Goal: Information Seeking & Learning: Learn about a topic

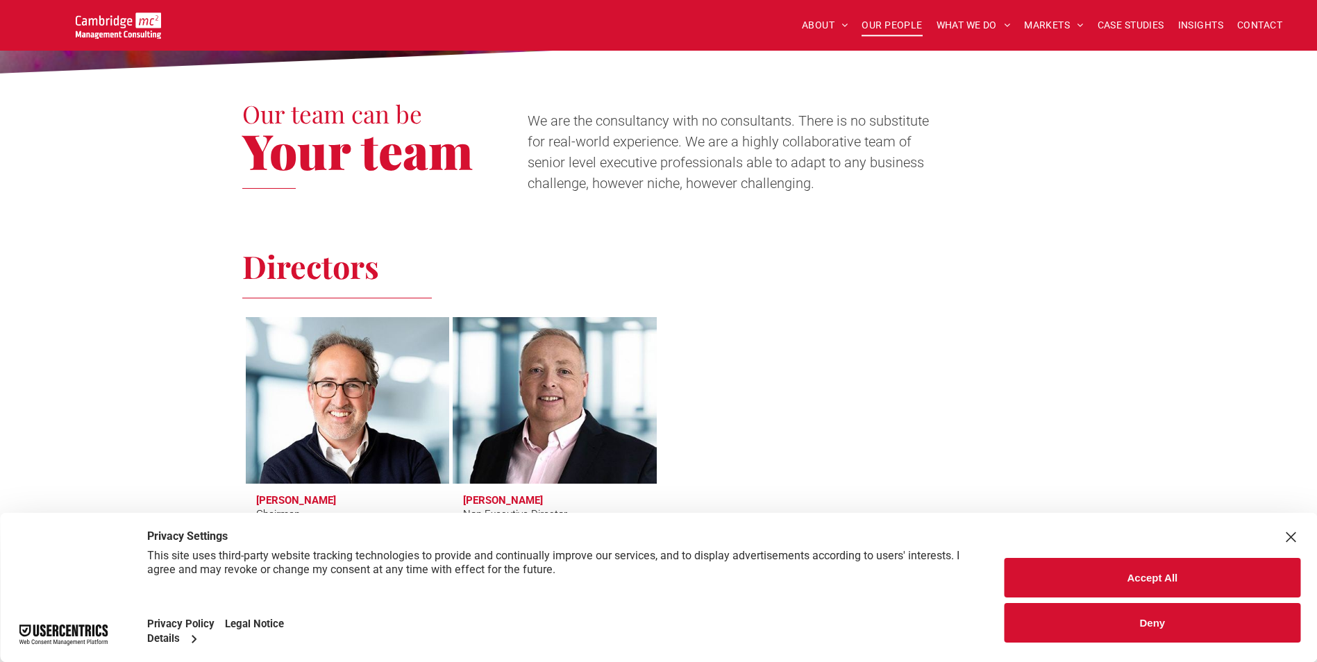
scroll to position [417, 0]
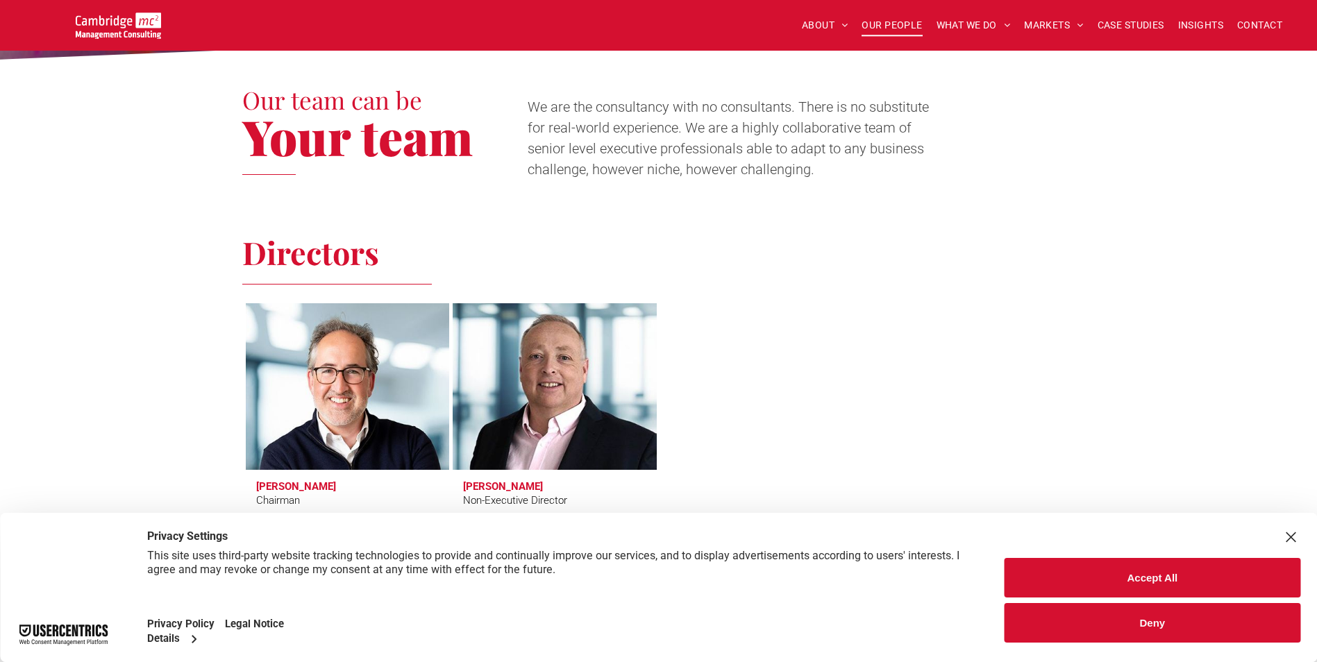
click at [1169, 573] on button "Accept All" at bounding box center [1153, 578] width 296 height 40
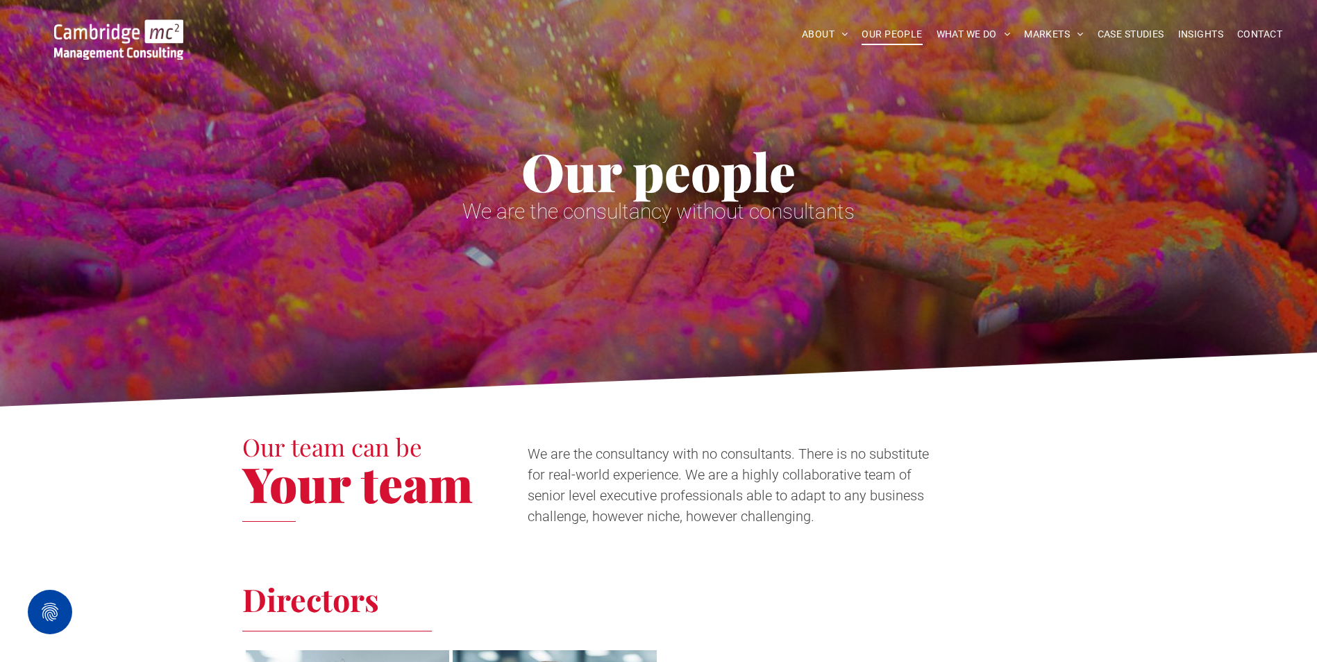
scroll to position [0, 0]
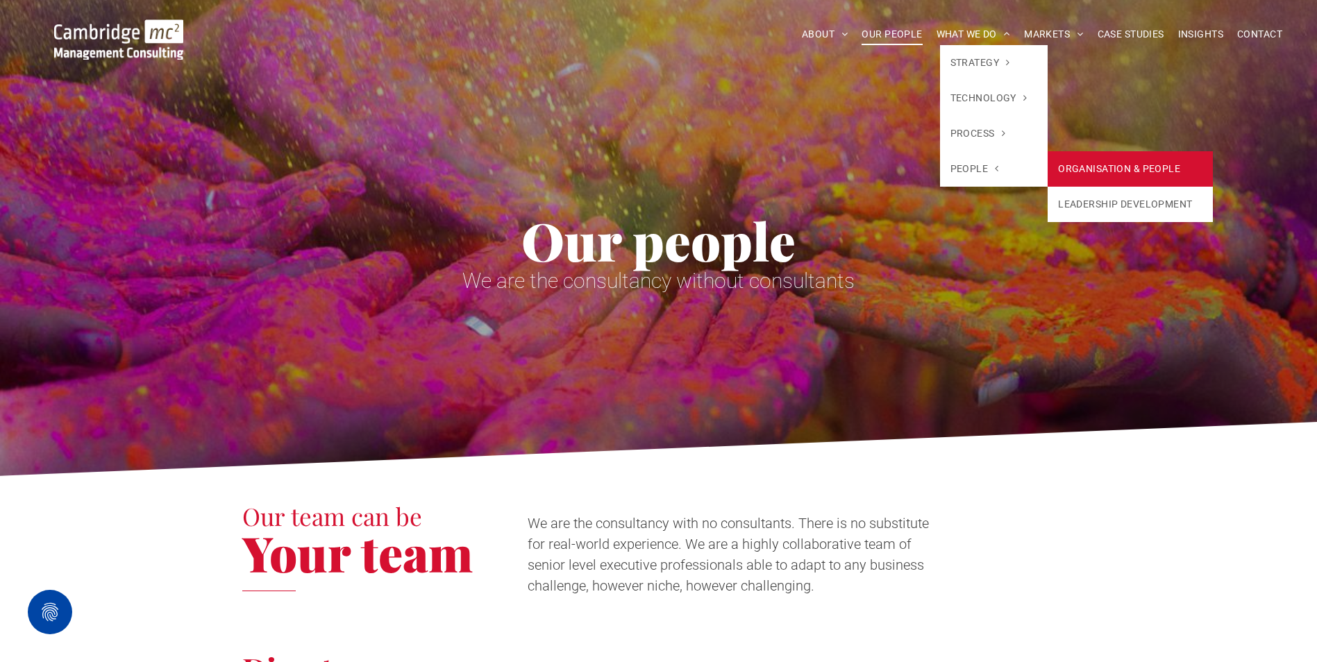
click at [1088, 167] on link "ORGANISATION & PEOPLE" at bounding box center [1130, 168] width 165 height 35
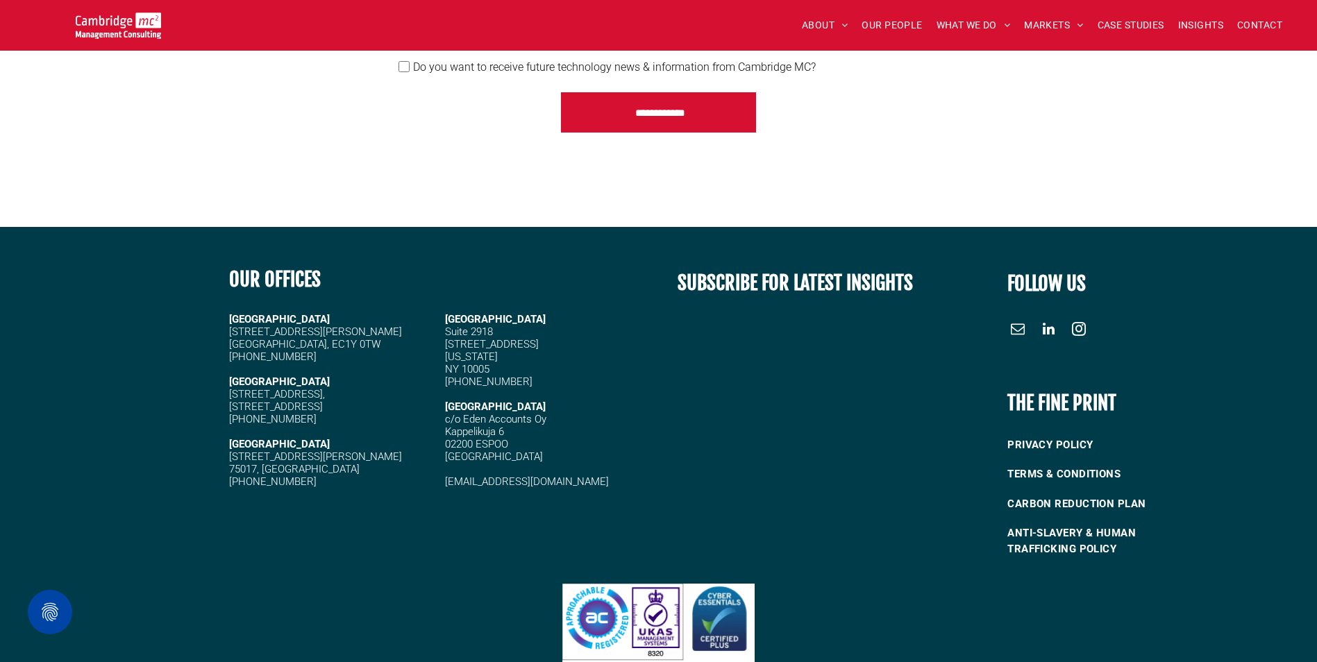
scroll to position [3414, 0]
